Goal: Navigation & Orientation: Find specific page/section

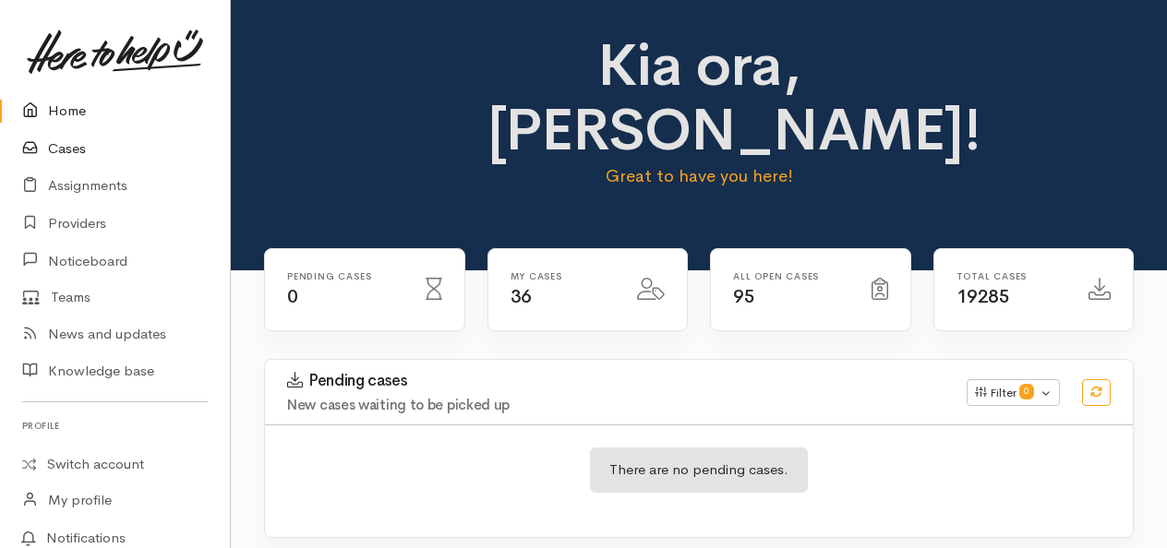
click at [70, 148] on link "Cases" at bounding box center [115, 149] width 230 height 38
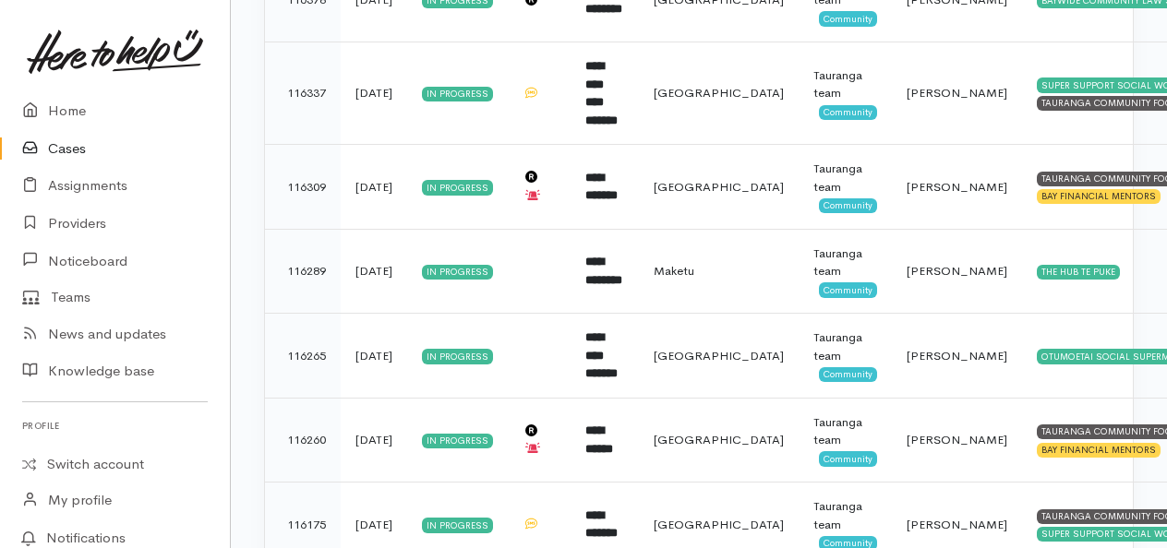
scroll to position [2869, 0]
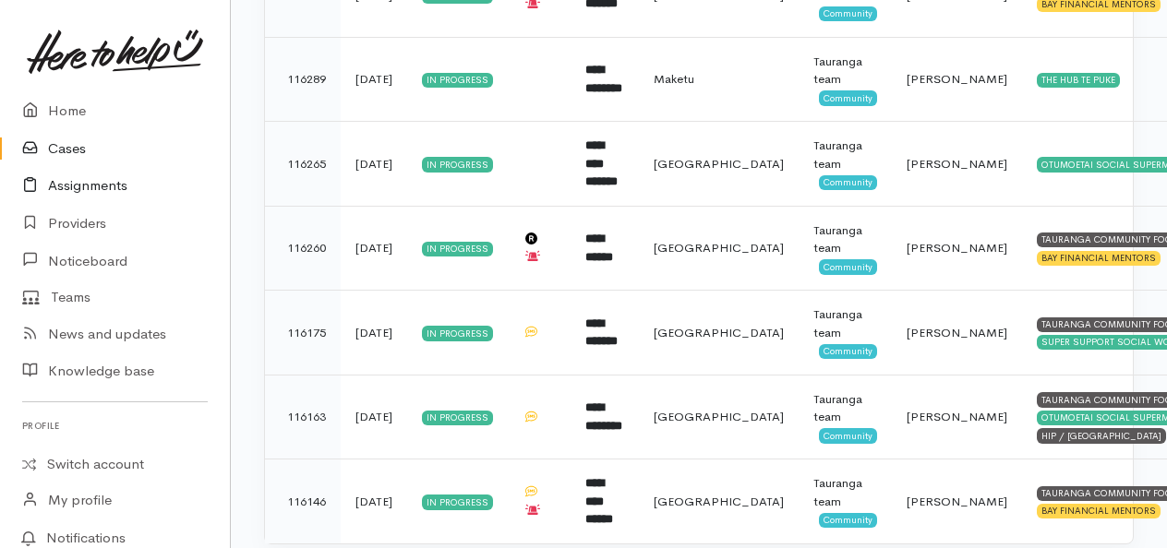
click at [81, 175] on link "Assignments" at bounding box center [115, 186] width 230 height 38
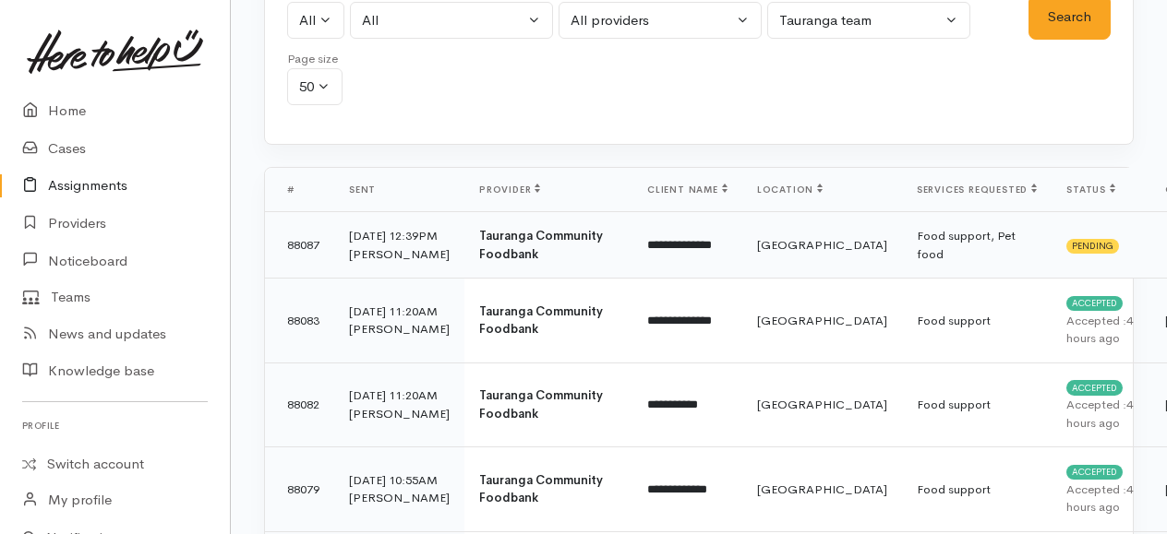
scroll to position [174, 0]
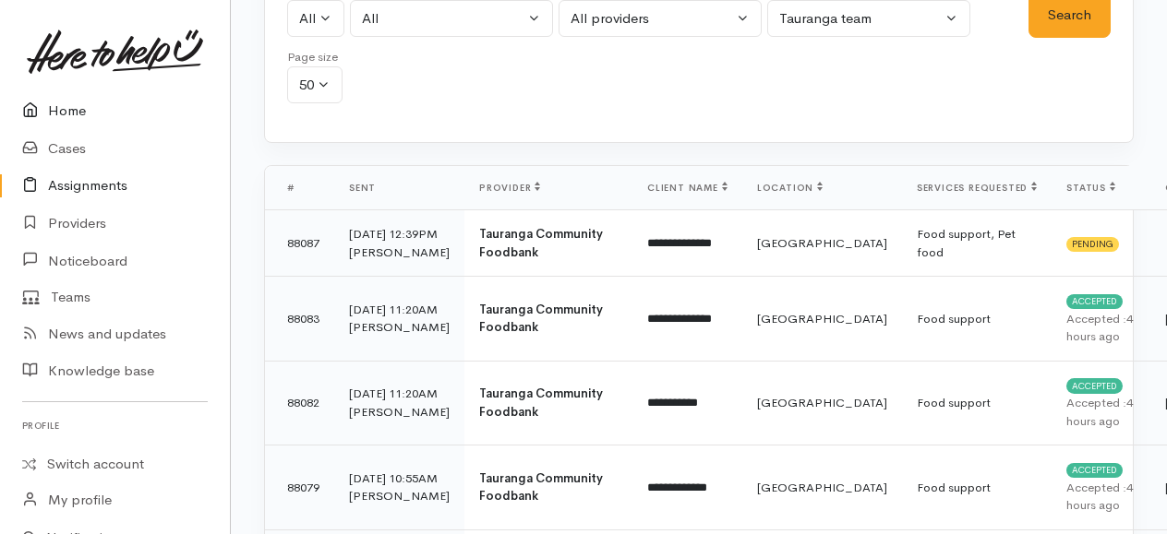
click at [65, 105] on link "Home" at bounding box center [115, 111] width 230 height 38
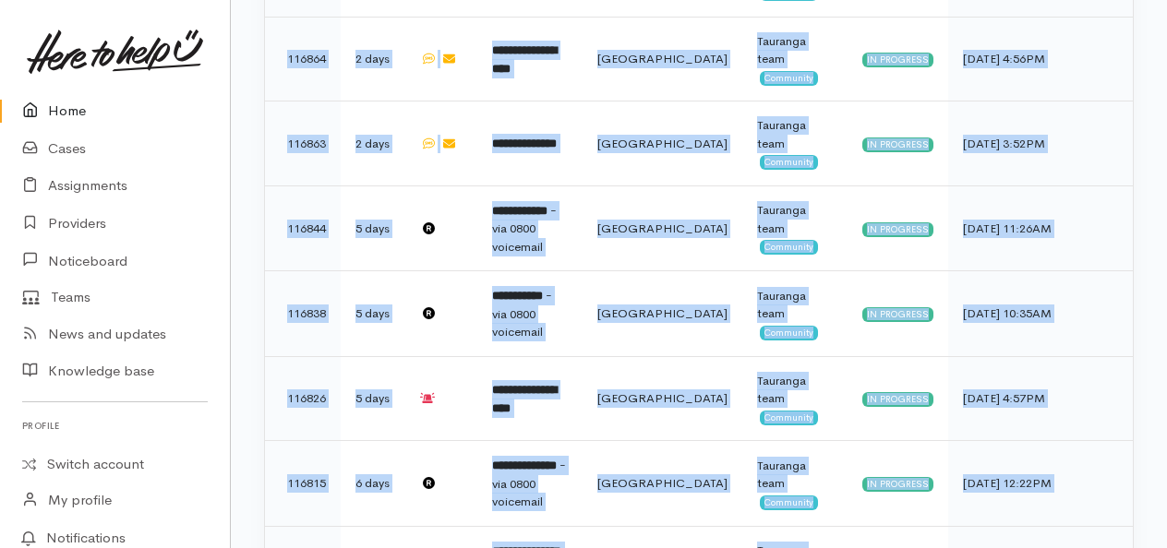
drag, startPoint x: 590, startPoint y: 462, endPoint x: 666, endPoint y: 595, distance: 154.2
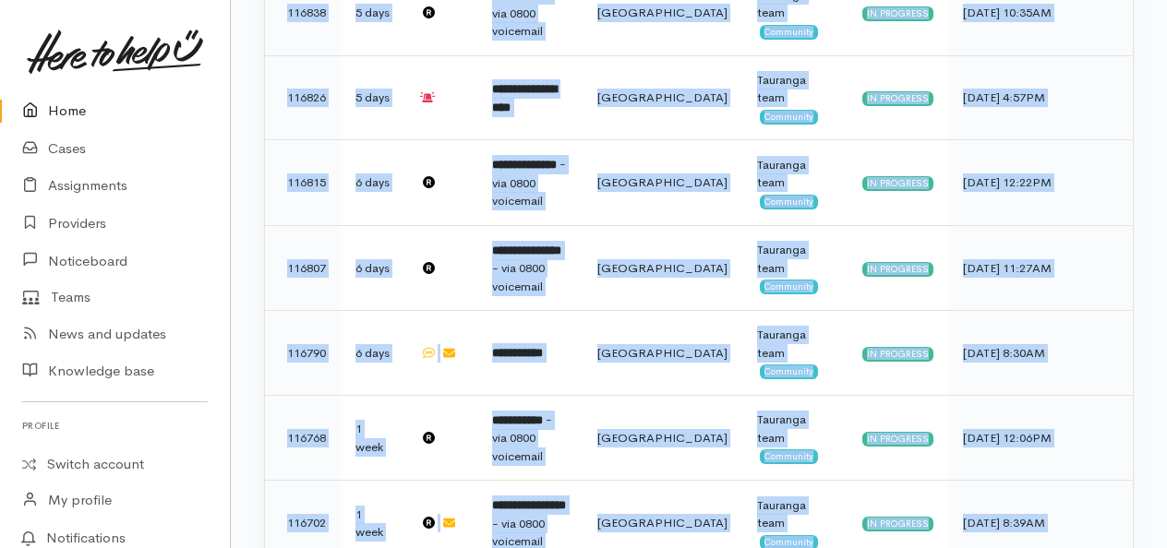
click at [69, 107] on link "Home" at bounding box center [115, 111] width 230 height 38
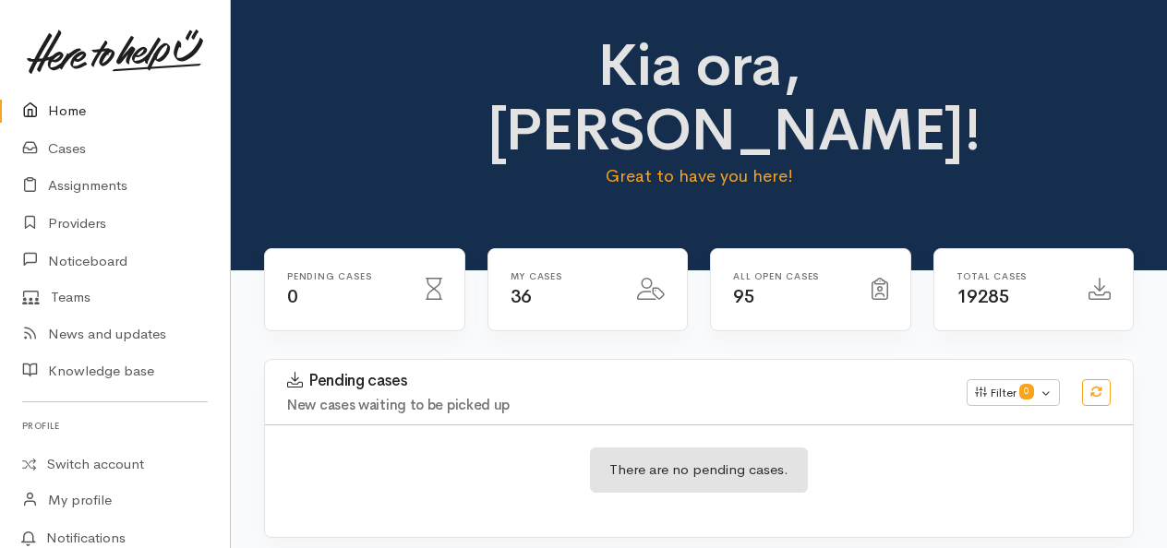
click at [69, 107] on link "Home" at bounding box center [115, 111] width 230 height 38
click at [74, 110] on link "Home" at bounding box center [115, 111] width 230 height 38
click at [66, 105] on link "Home" at bounding box center [115, 111] width 230 height 38
